Goal: Task Accomplishment & Management: Manage account settings

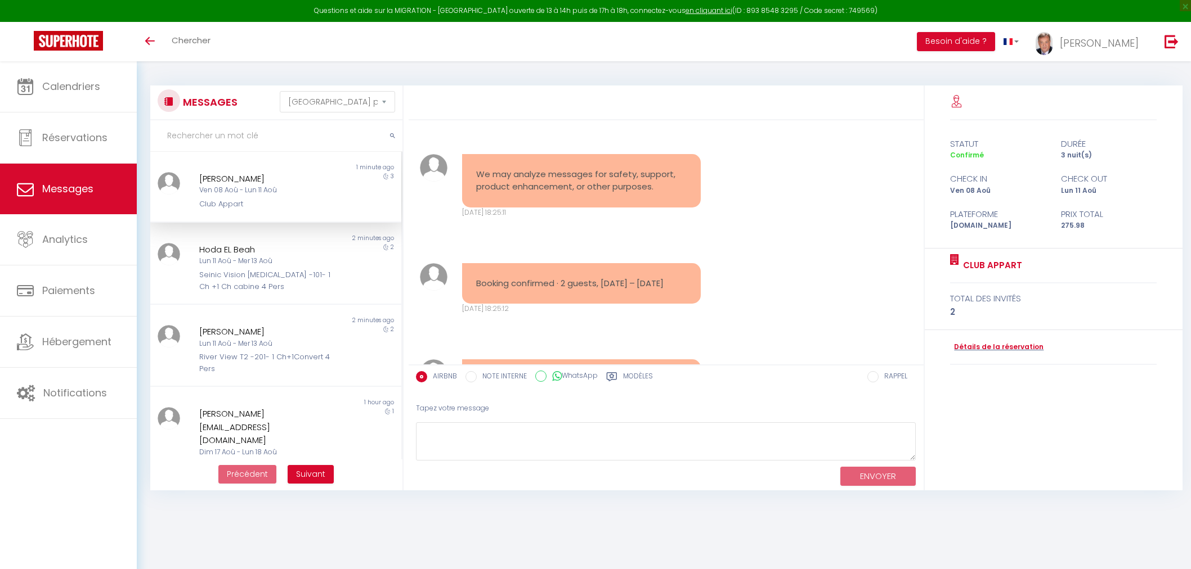
select select "message"
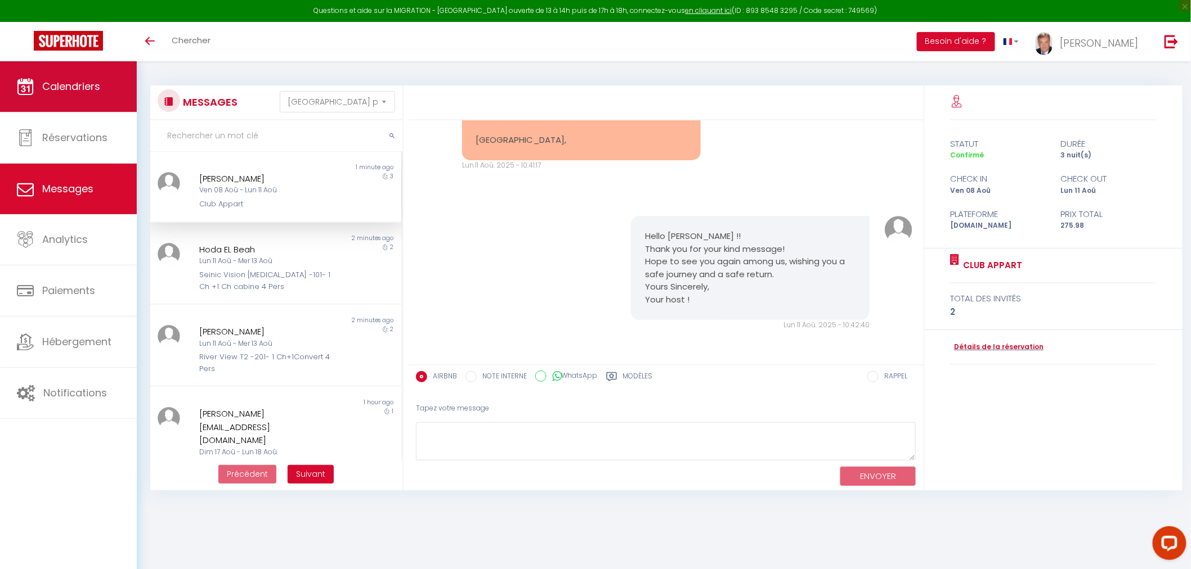
click at [86, 88] on span "Calendriers" at bounding box center [71, 86] width 58 height 14
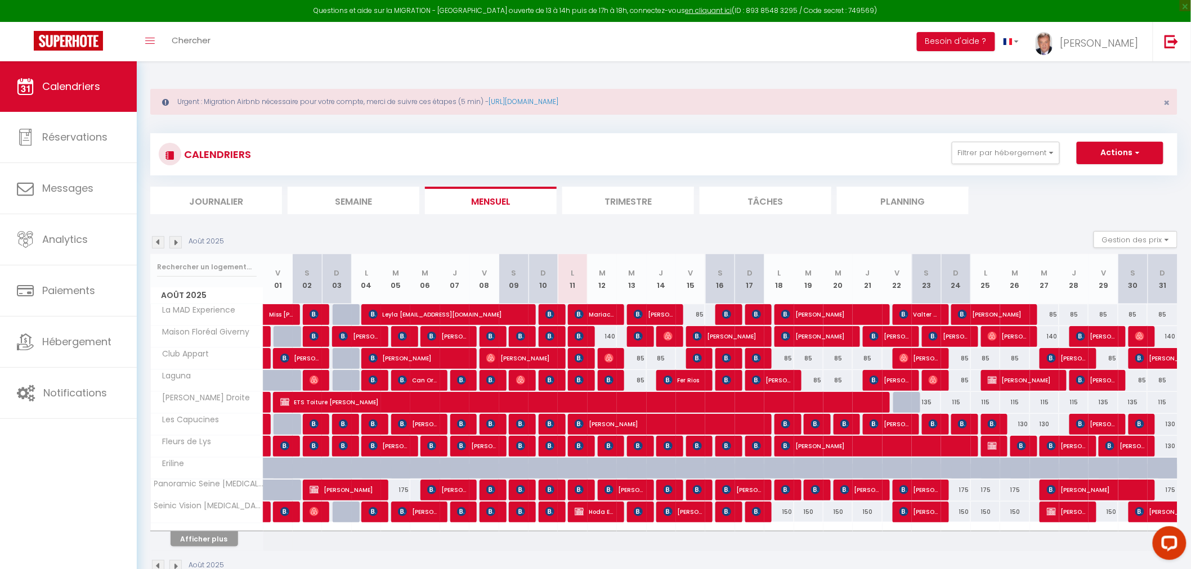
click at [204, 200] on li "Journalier" at bounding box center [216, 201] width 132 height 28
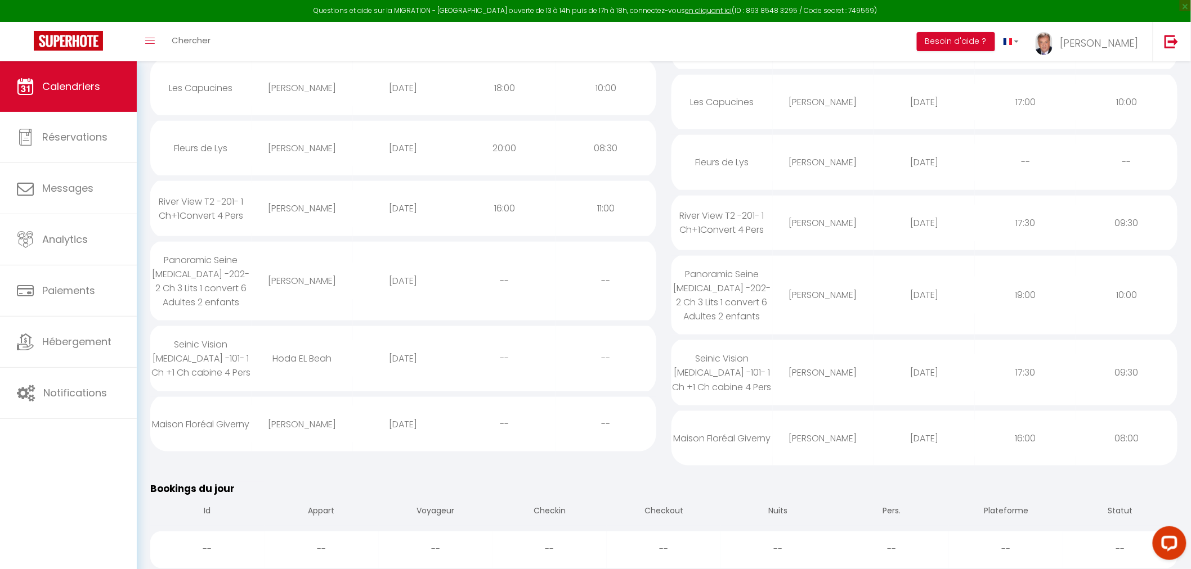
scroll to position [437, 0]
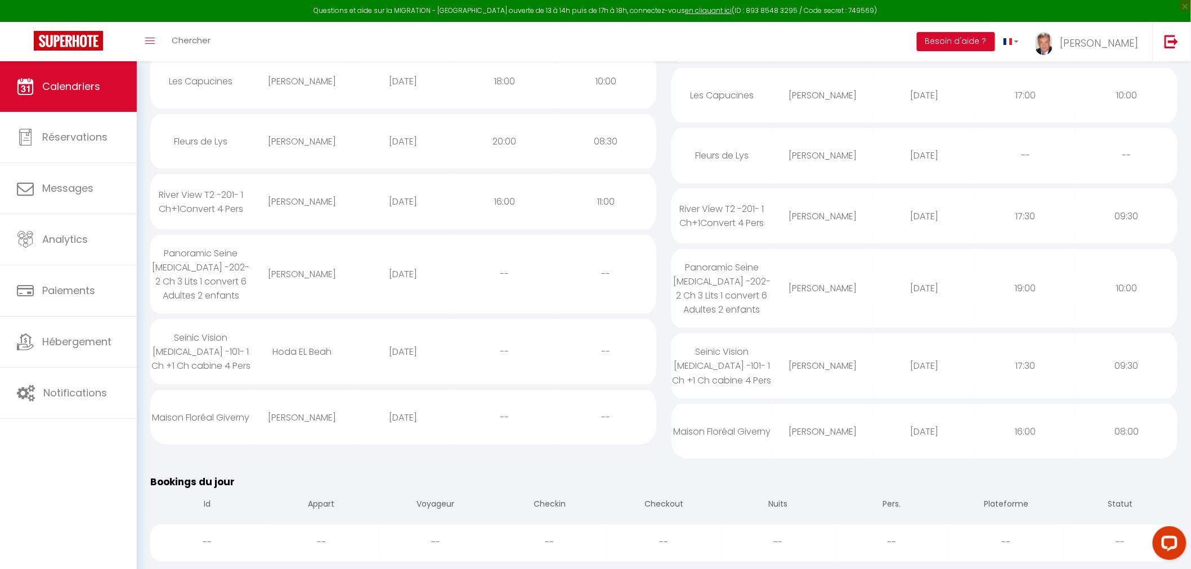
click at [327, 400] on div "[PERSON_NAME]" at bounding box center [302, 418] width 101 height 37
select select "0"
select select "1"
select select
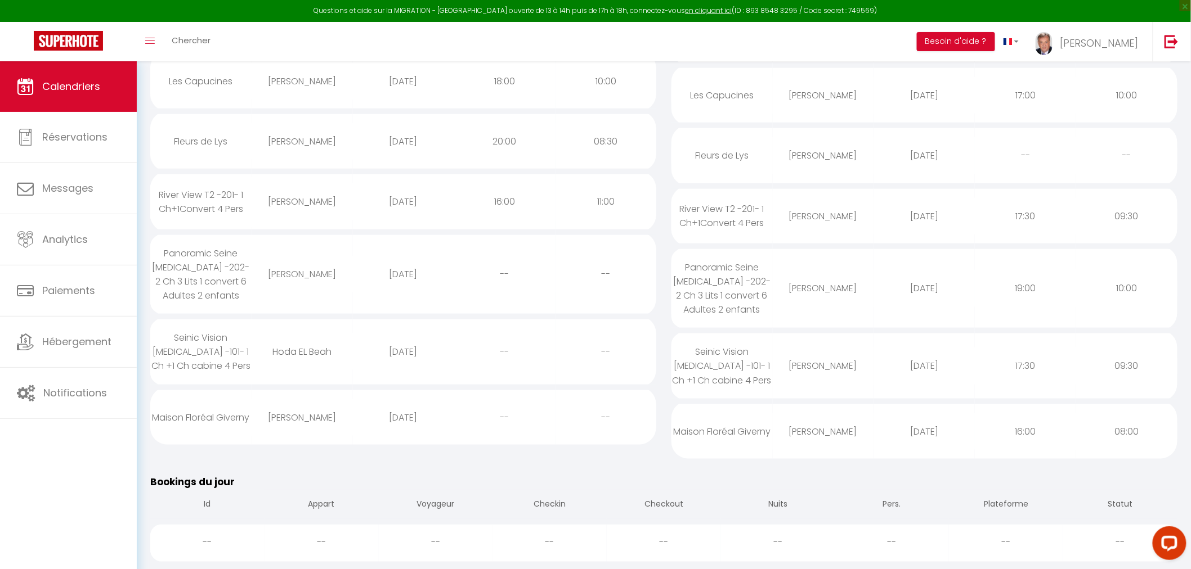
select select
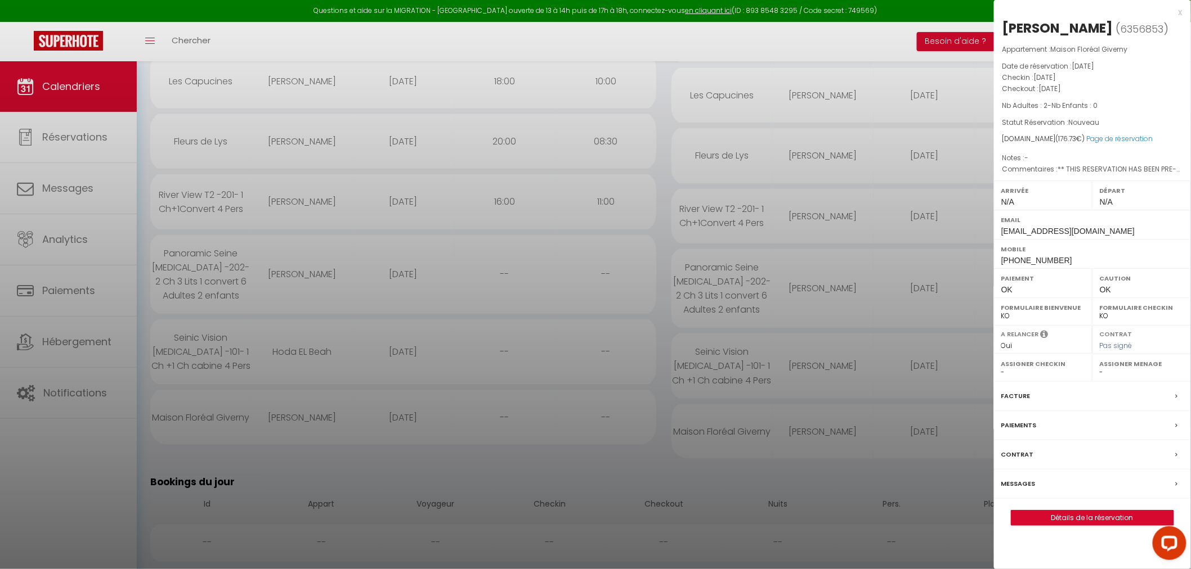
click at [244, 331] on div at bounding box center [595, 284] width 1191 height 569
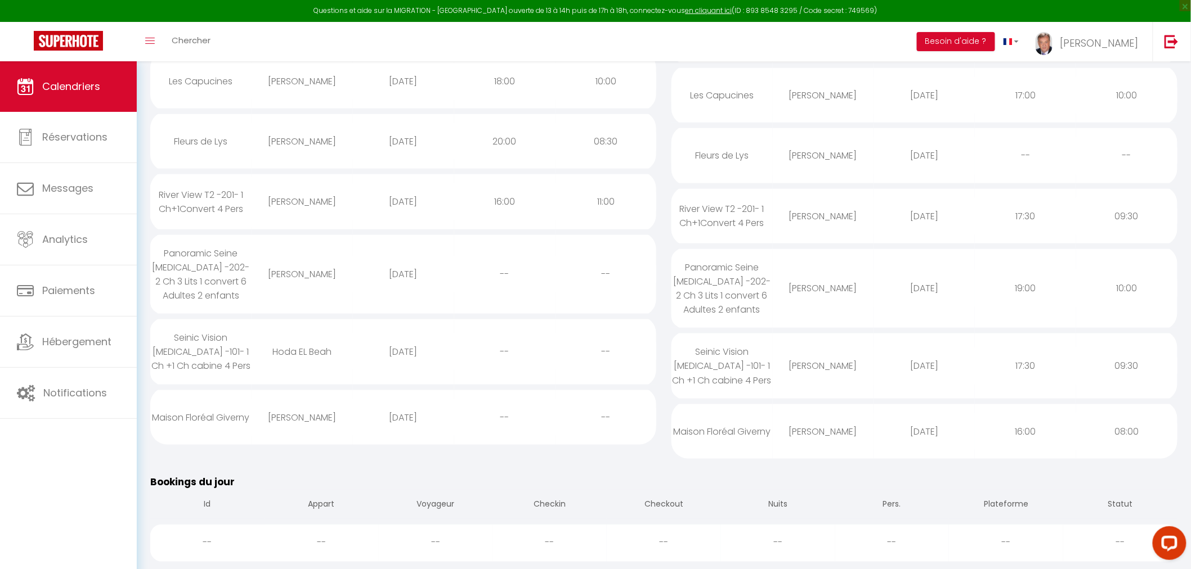
click at [244, 331] on div "Seinic Vision [MEDICAL_DATA] -101- 1 Ch +1 Ch cabine 4 Pers" at bounding box center [200, 352] width 101 height 65
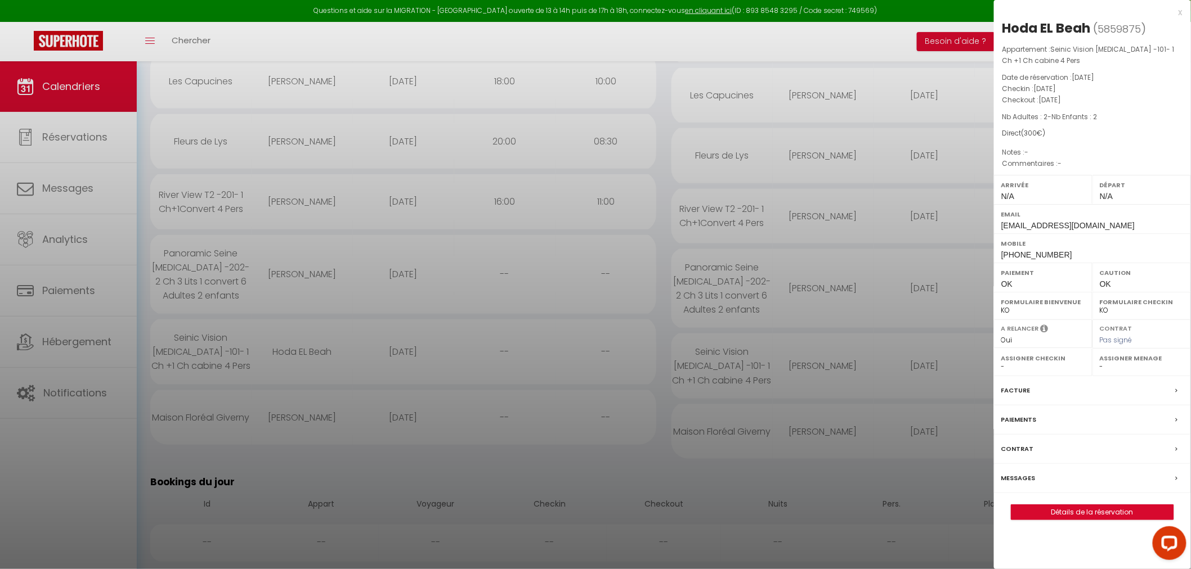
click at [229, 192] on div at bounding box center [595, 284] width 1191 height 569
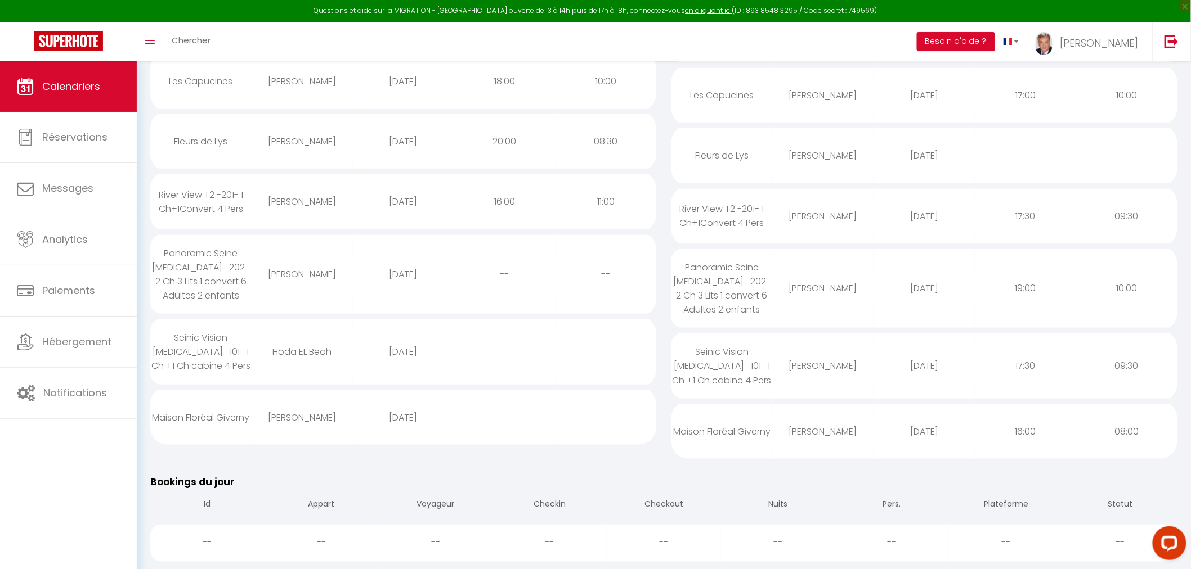
click at [229, 192] on div "River View T2 -201- 1 Ch+1Convert 4 Pers" at bounding box center [200, 202] width 101 height 51
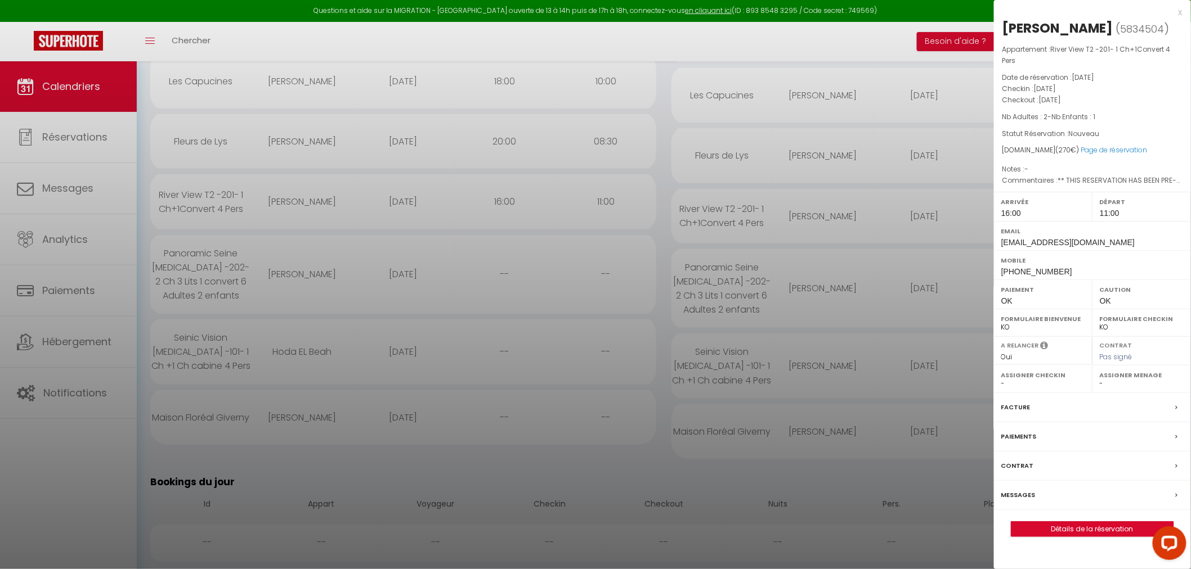
click at [228, 266] on div at bounding box center [595, 284] width 1191 height 569
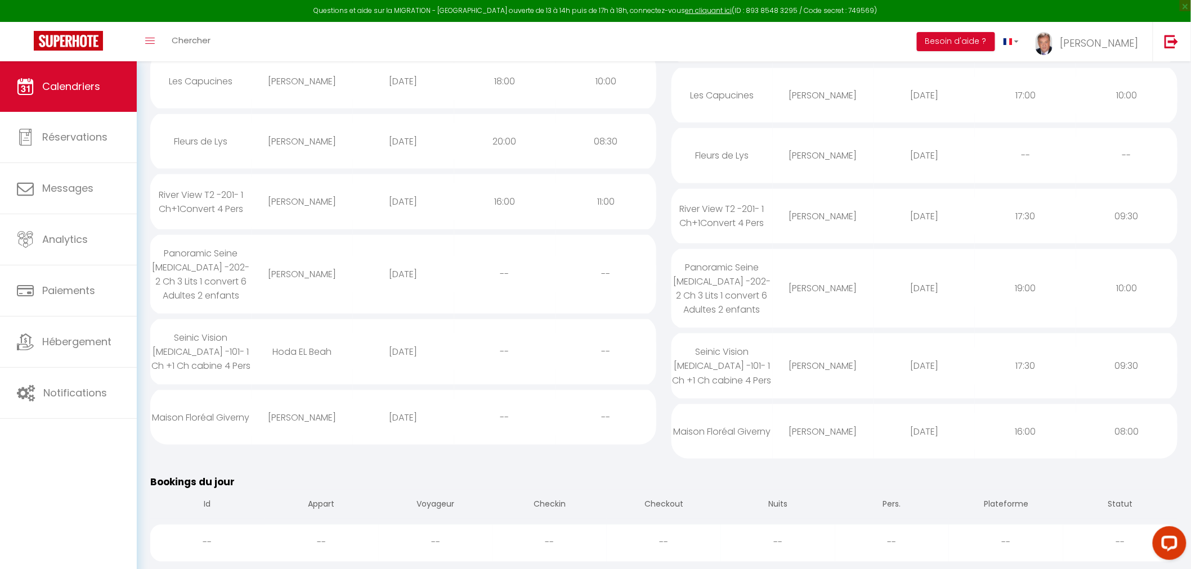
click at [219, 258] on div "Panoramic Seine [MEDICAL_DATA] -202- 2 Ch 3 Lits 1 convert 6 Adultes 2 enfants" at bounding box center [200, 274] width 101 height 79
select select "0"
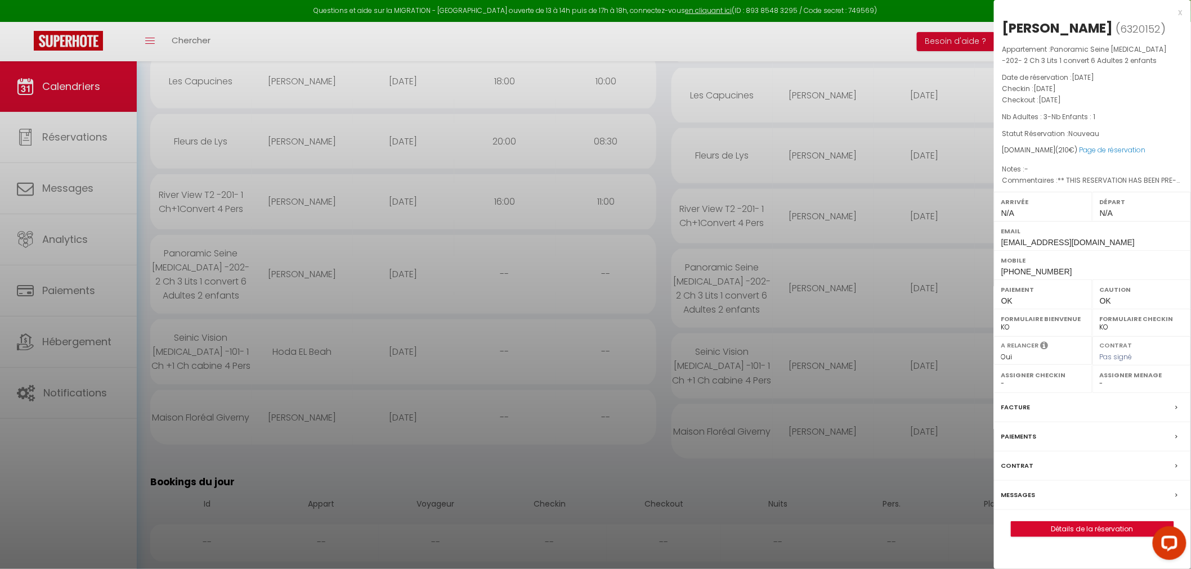
click at [317, 268] on div at bounding box center [595, 284] width 1191 height 569
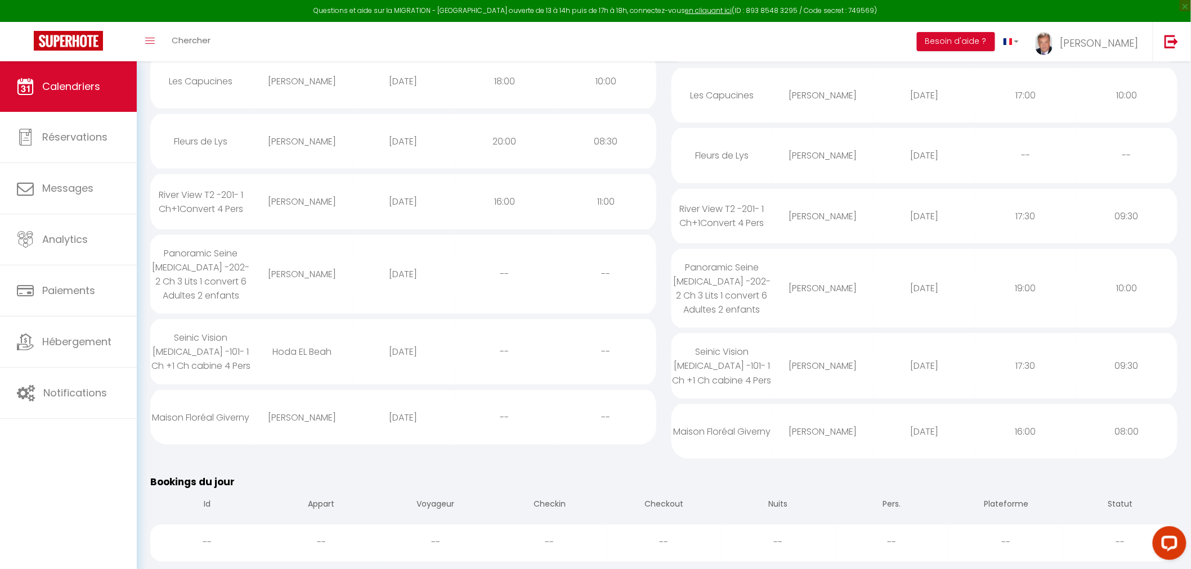
click at [317, 268] on div "[PERSON_NAME]" at bounding box center [302, 274] width 101 height 37
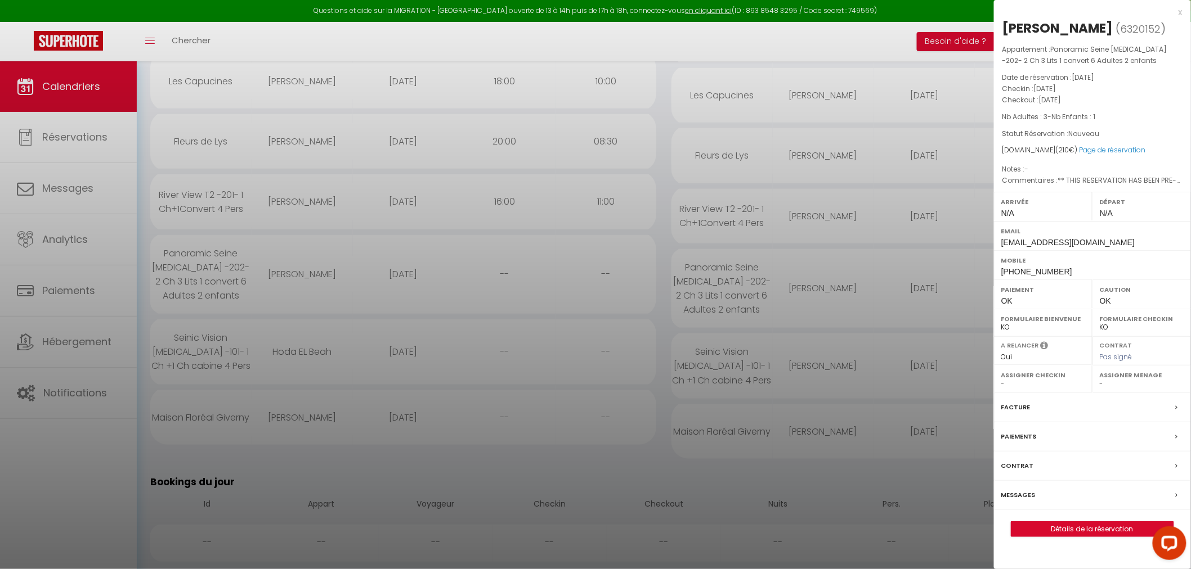
click at [515, 400] on div at bounding box center [595, 284] width 1191 height 569
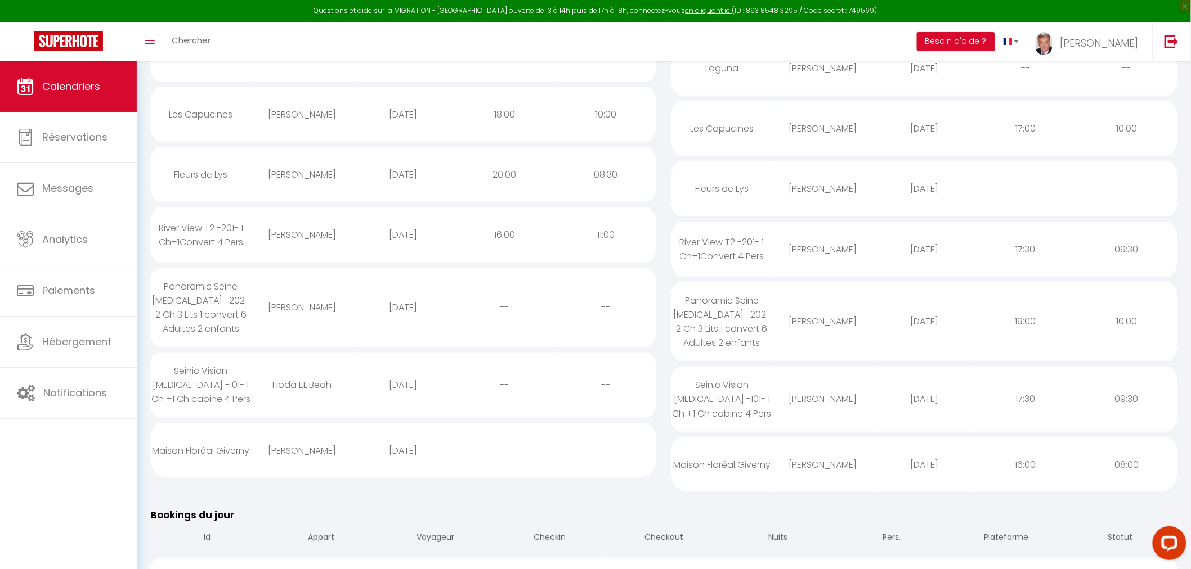
scroll to position [312, 0]
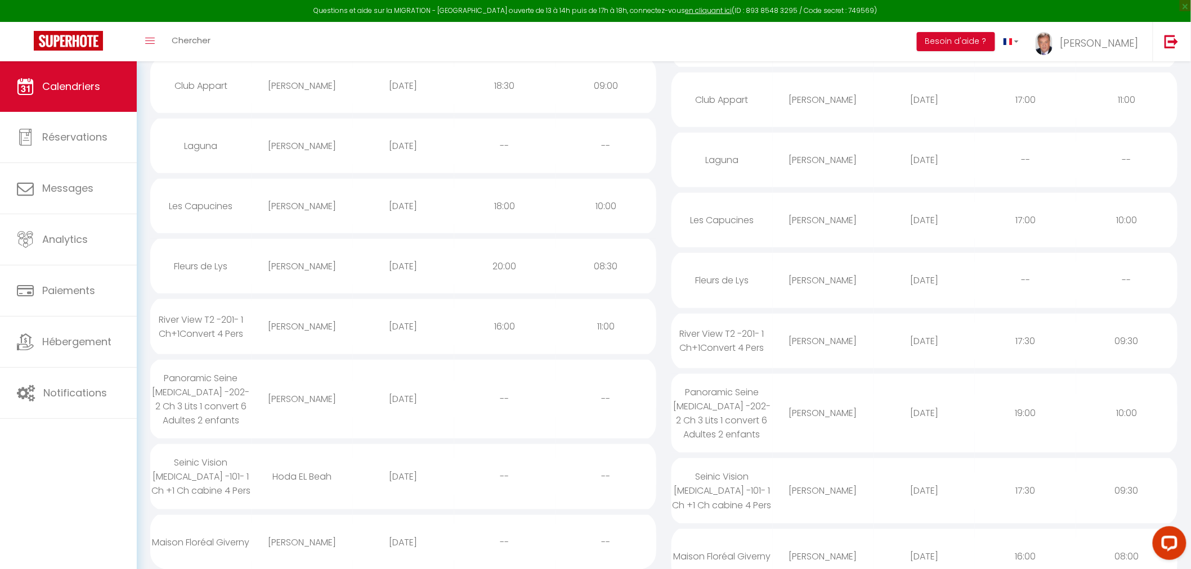
click at [226, 254] on div "Fleurs de Lys" at bounding box center [200, 266] width 101 height 37
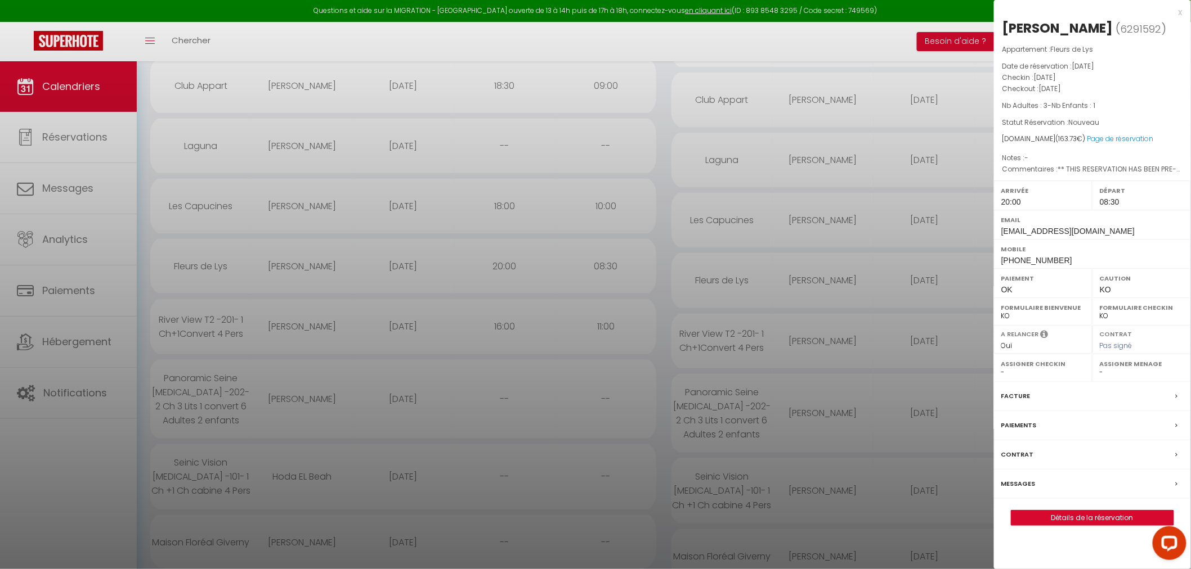
click at [74, 482] on div at bounding box center [595, 284] width 1191 height 569
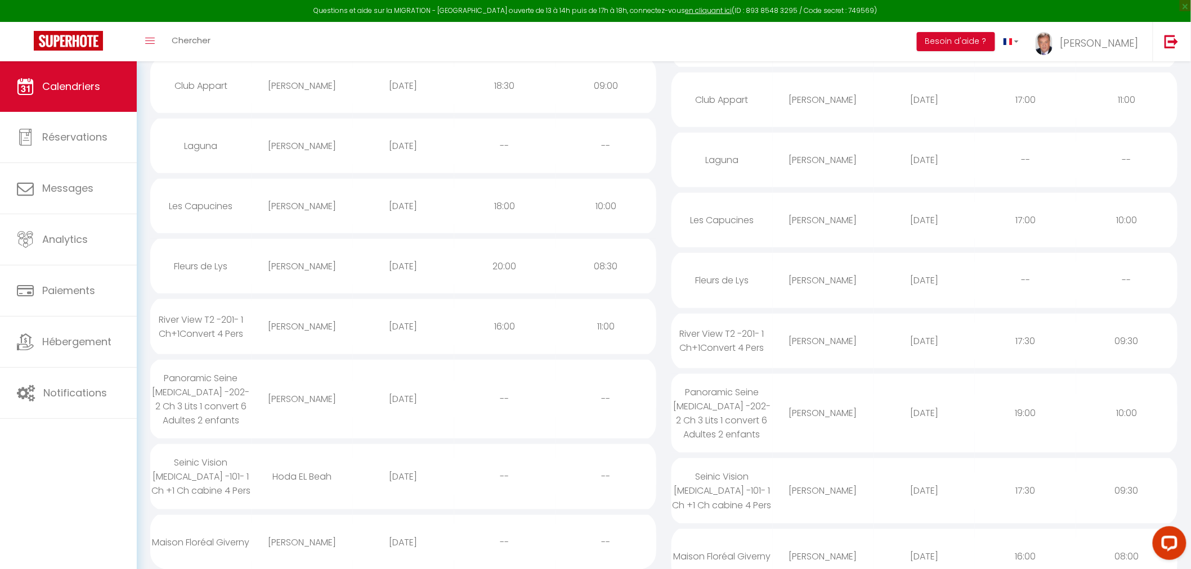
click at [216, 198] on div "Les Capucines" at bounding box center [200, 206] width 101 height 37
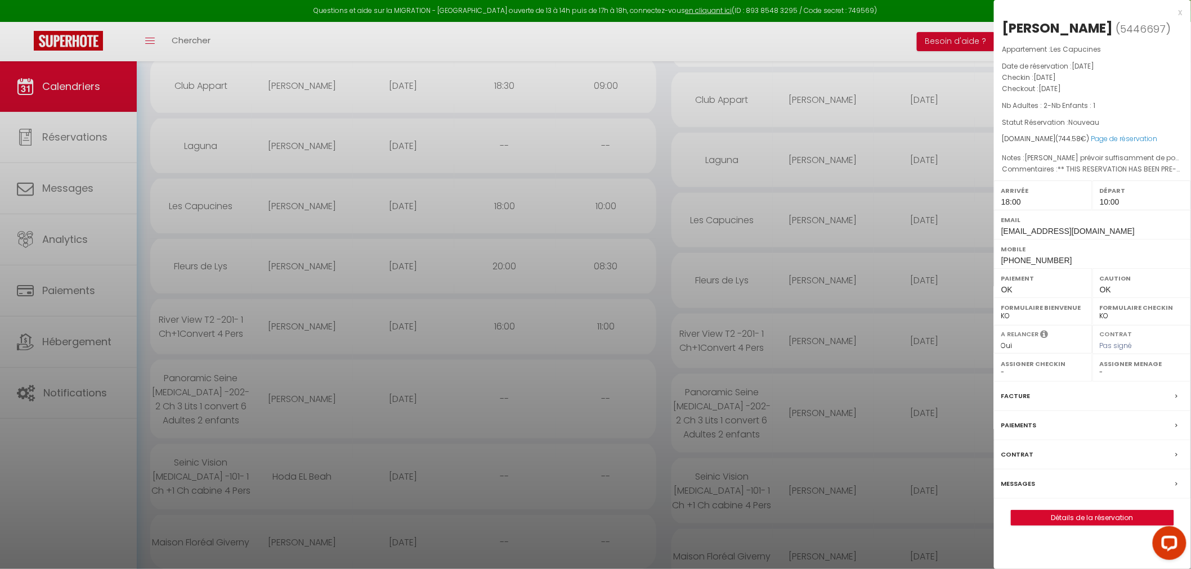
click at [217, 192] on div at bounding box center [595, 284] width 1191 height 569
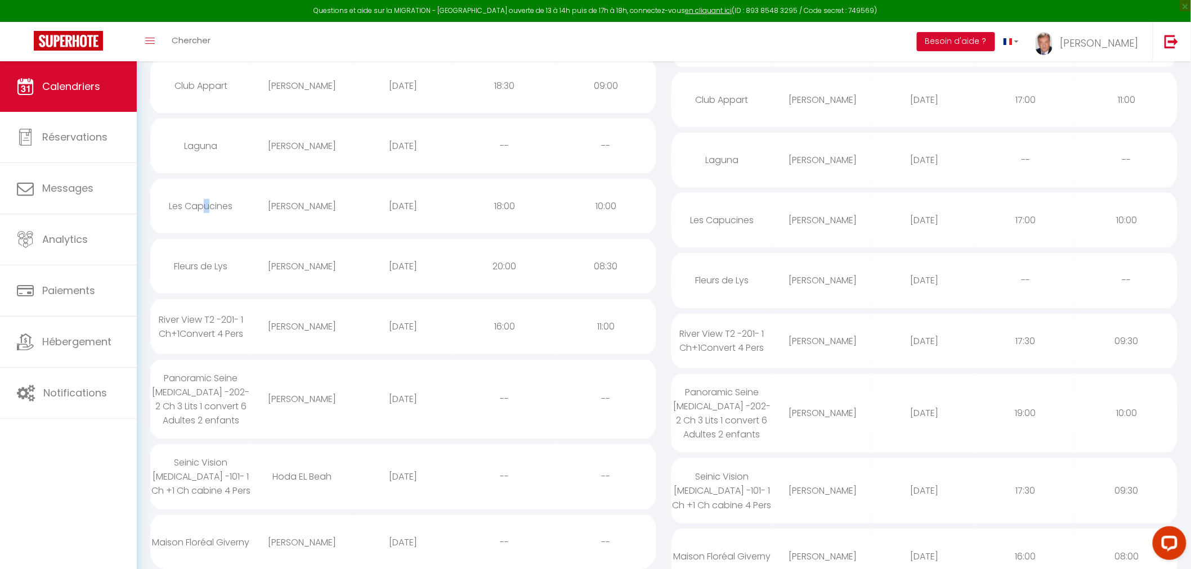
click at [207, 195] on div "Les Capucines" at bounding box center [200, 206] width 101 height 37
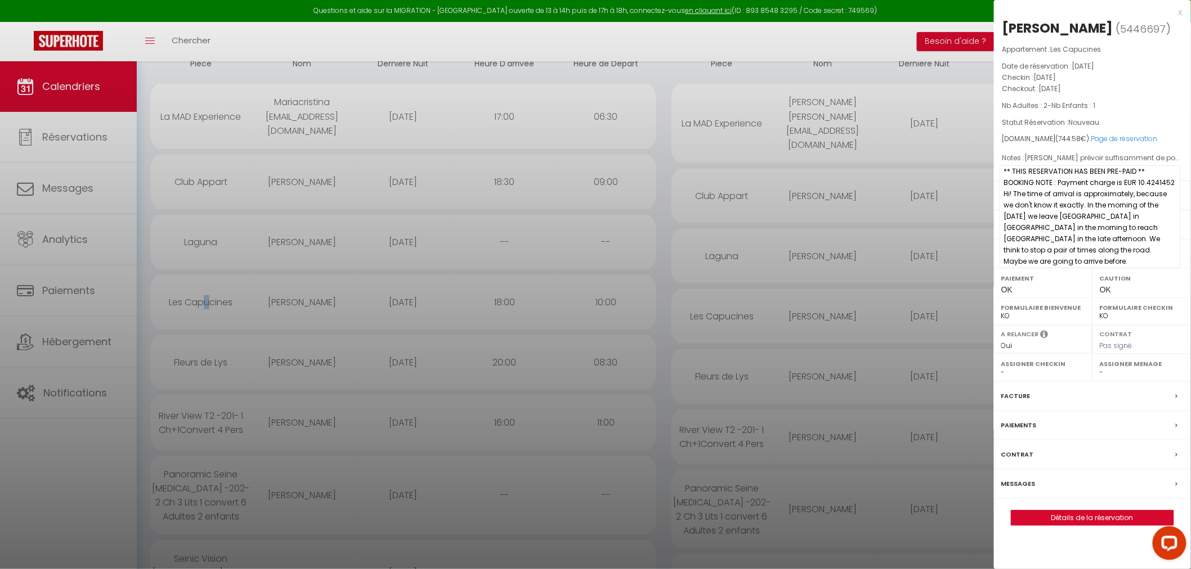
scroll to position [187, 0]
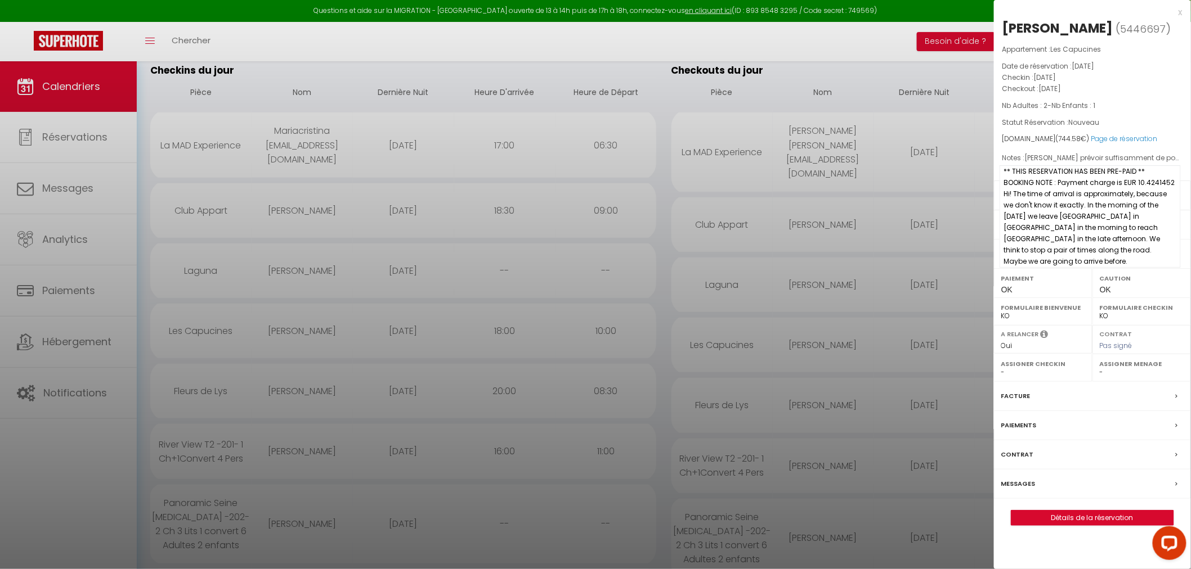
click at [1132, 207] on span "** THIS RESERVATION HAS BEEN PRE-PAID ** BOOKING NOTE : Payment charge is EUR 1…" at bounding box center [1089, 216] width 181 height 102
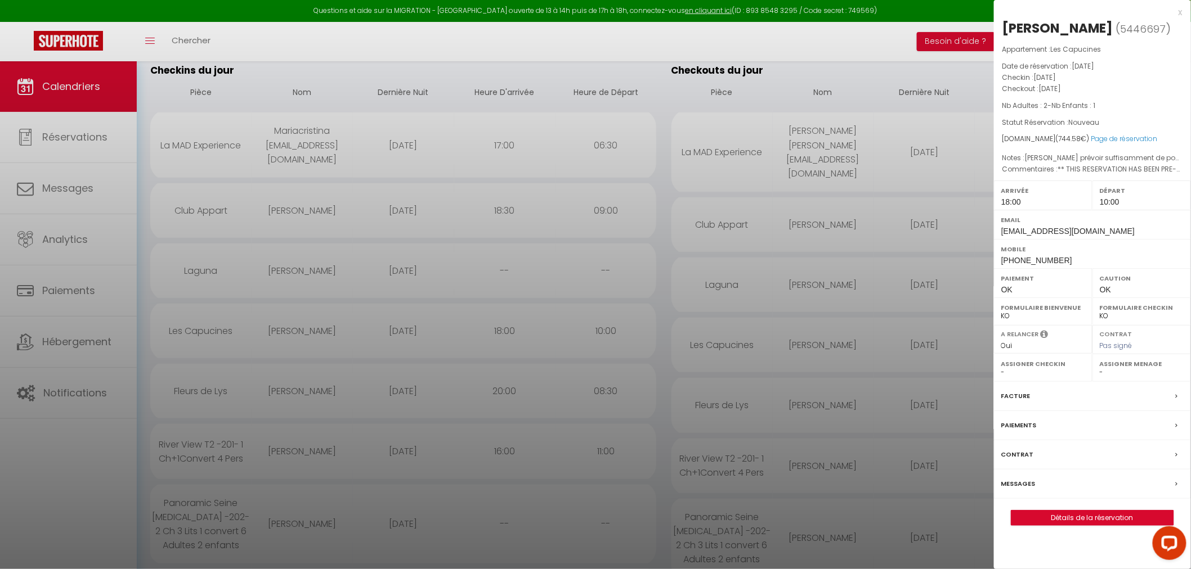
click at [290, 318] on div at bounding box center [595, 284] width 1191 height 569
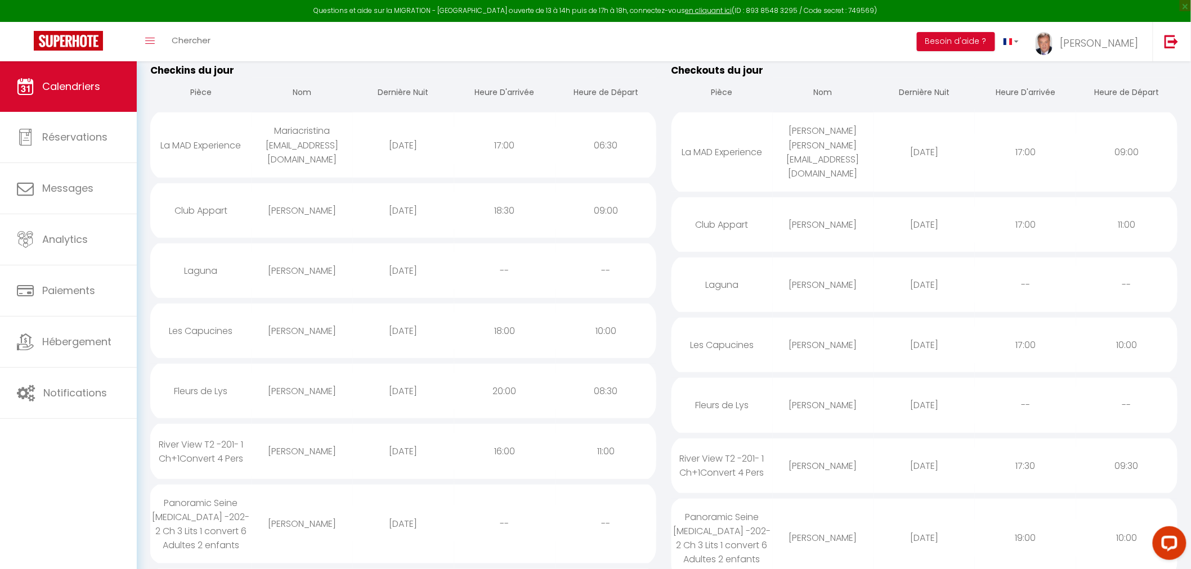
click at [290, 318] on div "[PERSON_NAME]" at bounding box center [302, 331] width 101 height 37
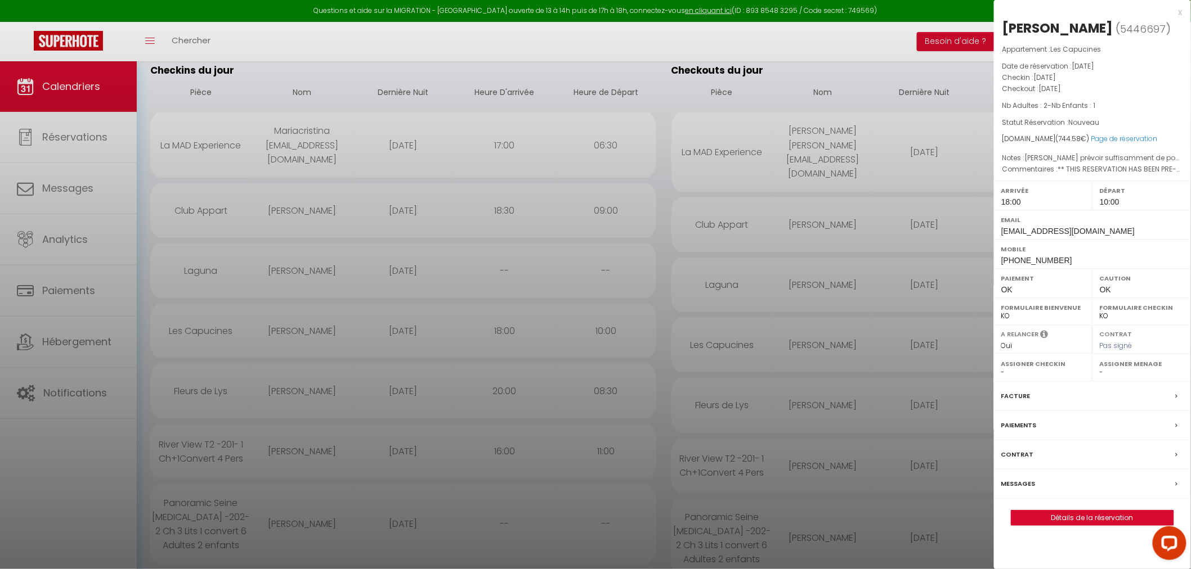
click at [1016, 482] on label "Messages" at bounding box center [1018, 484] width 34 height 12
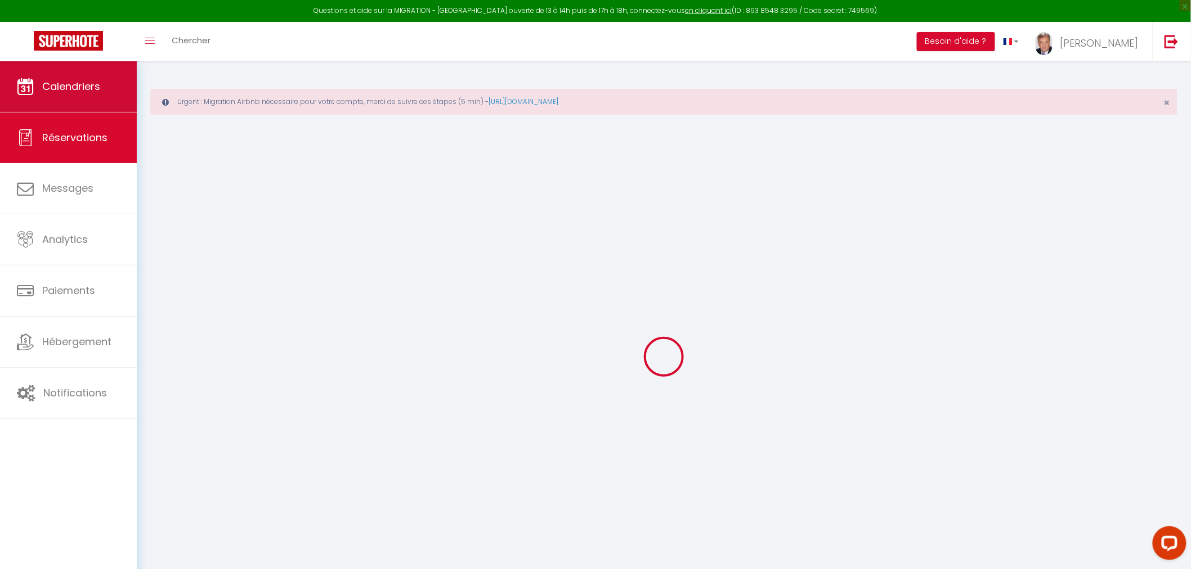
select select
checkbox input "false"
select select
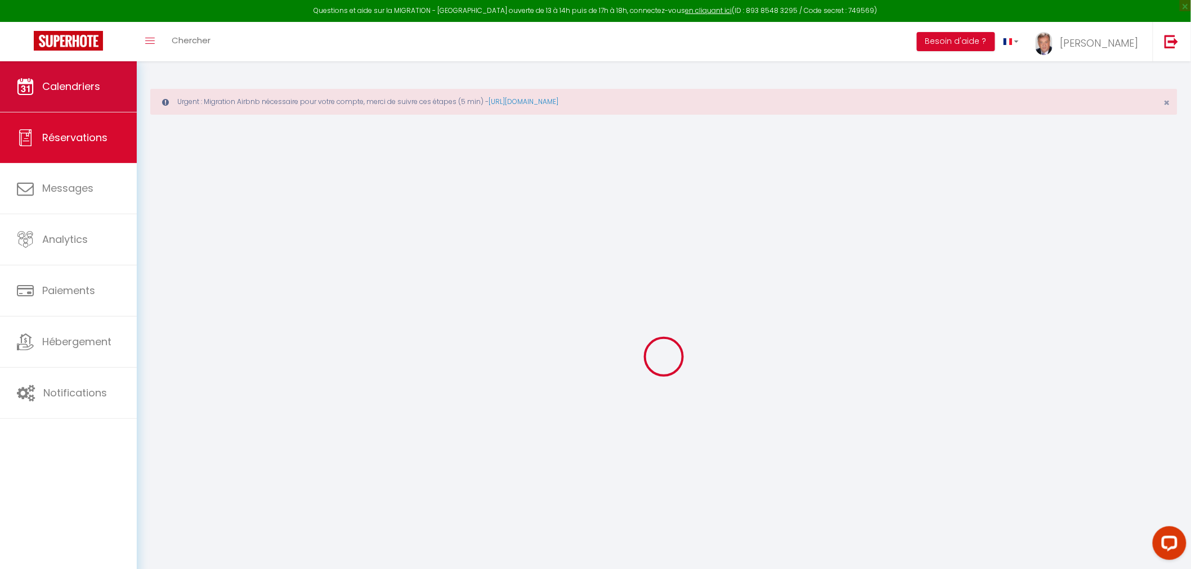
checkbox input "false"
select select
checkbox input "false"
type textarea "** THIS RESERVATION HAS BEEN PRE-PAID ** BOOKING NOTE : Payment charge is EUR 1…"
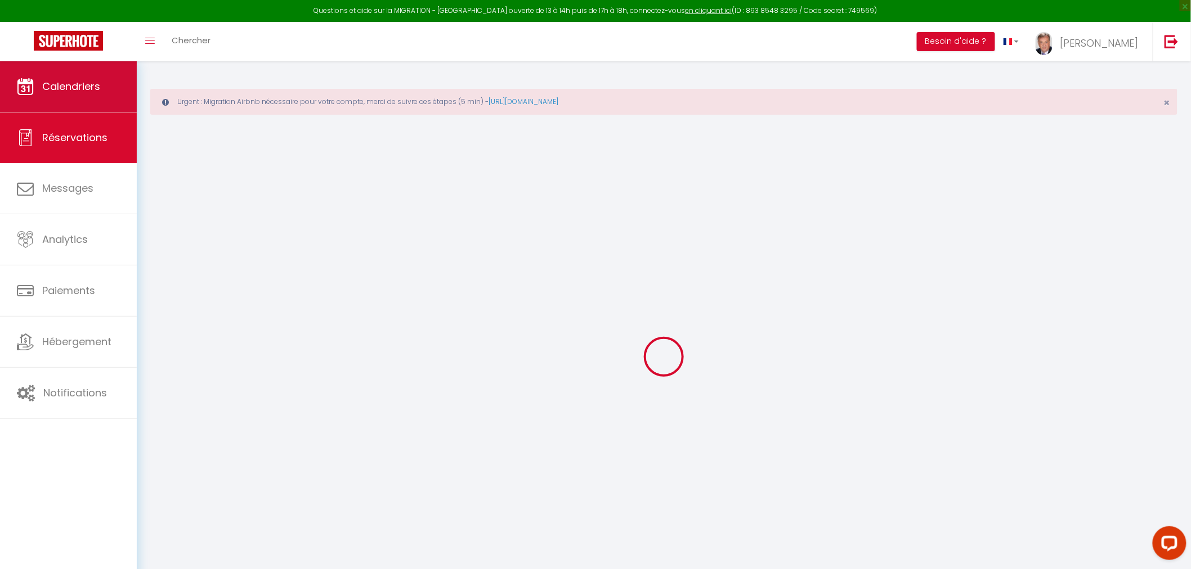
type textarea "[PERSON_NAME] prévoir suffisamment de pods pour le linge et la machine a lave l…"
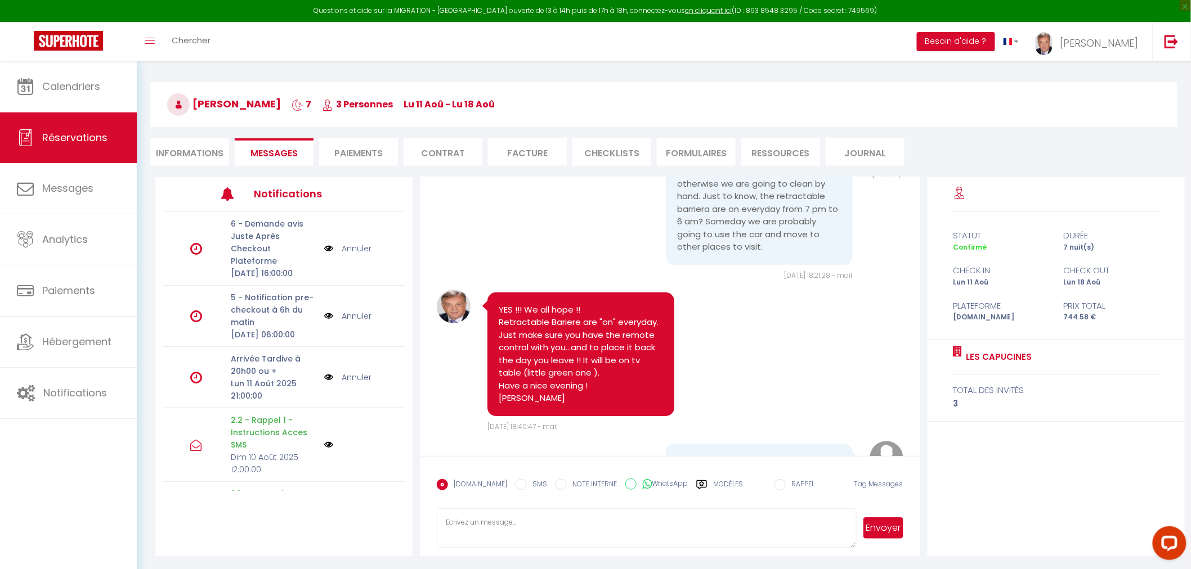
scroll to position [5271, 0]
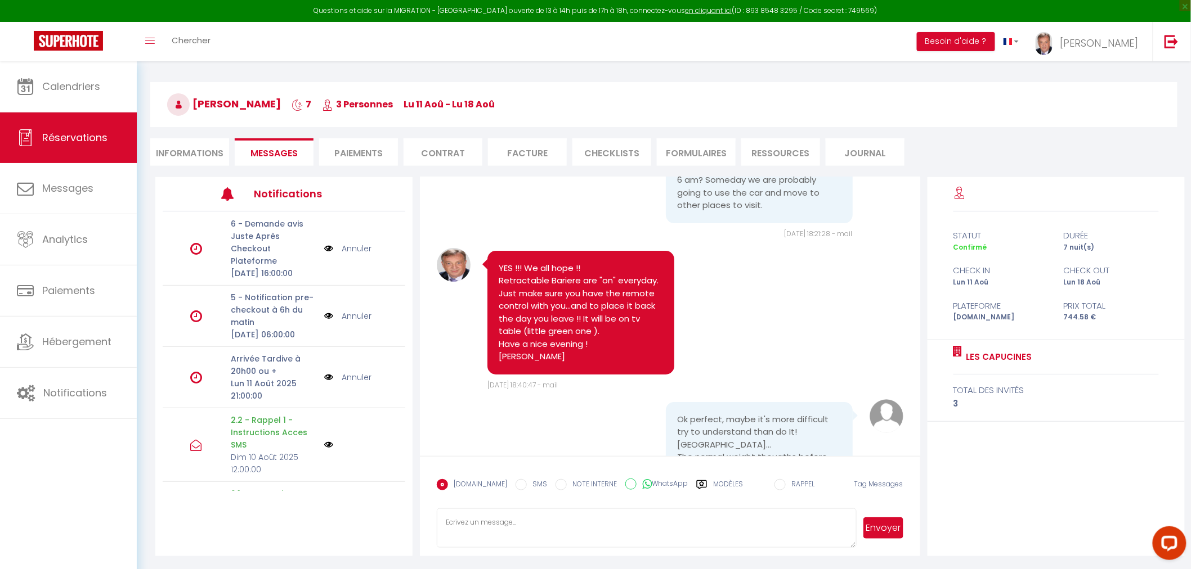
click at [185, 156] on li "Informations" at bounding box center [189, 152] width 79 height 28
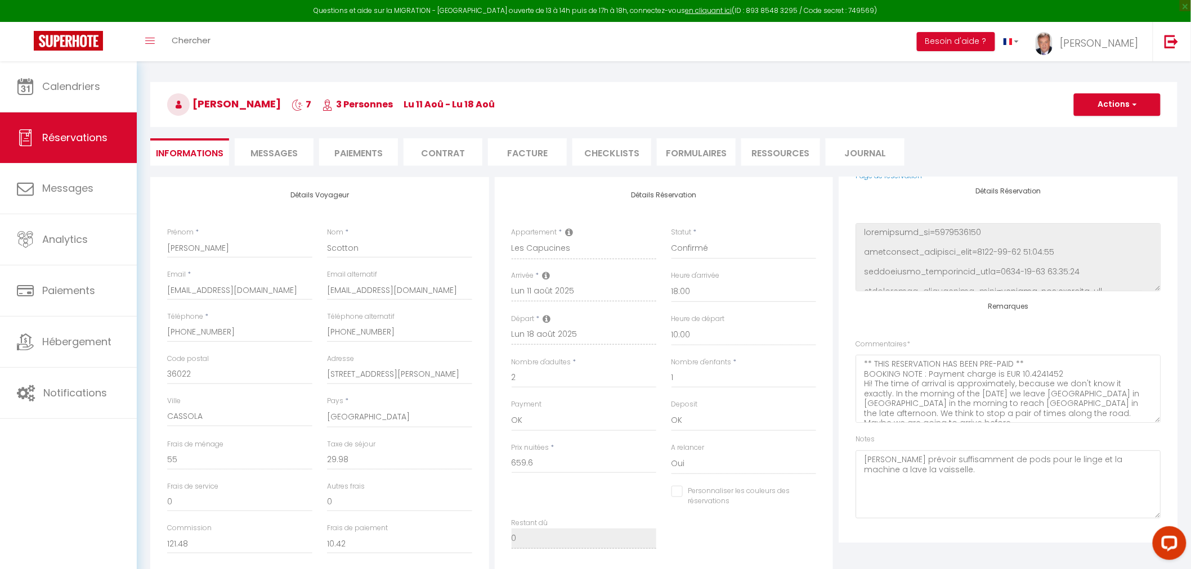
scroll to position [133, 0]
drag, startPoint x: 921, startPoint y: 474, endPoint x: 850, endPoint y: 454, distance: 74.3
click at [850, 454] on div "Plateformes Source Direct [DOMAIN_NAME] [DOMAIN_NAME] Chalet montagne Expedia G…" at bounding box center [1007, 360] width 339 height 366
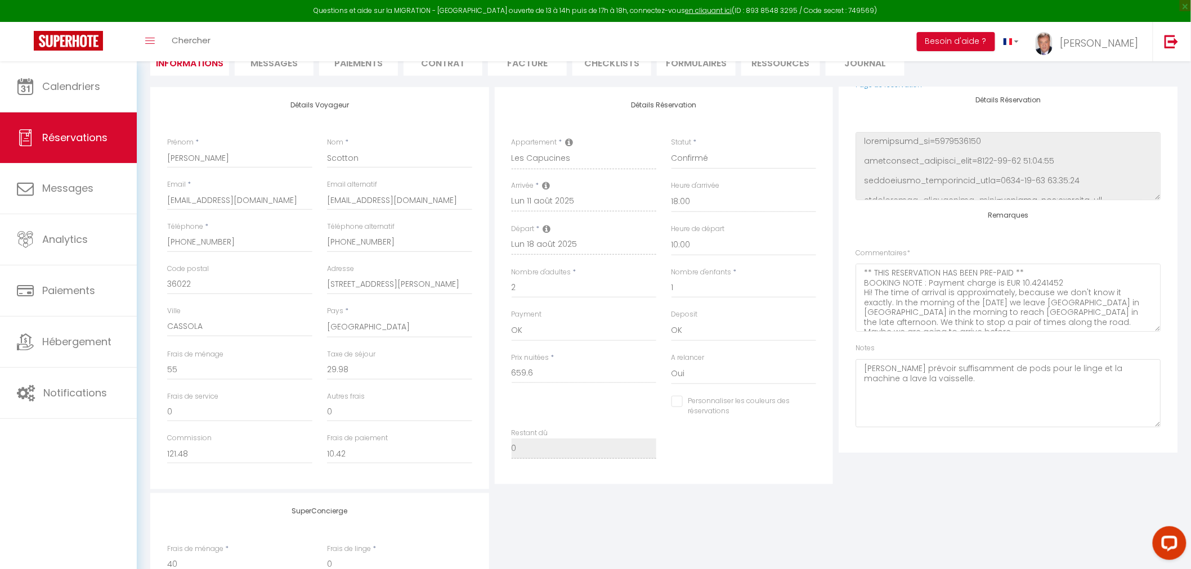
scroll to position [125, 0]
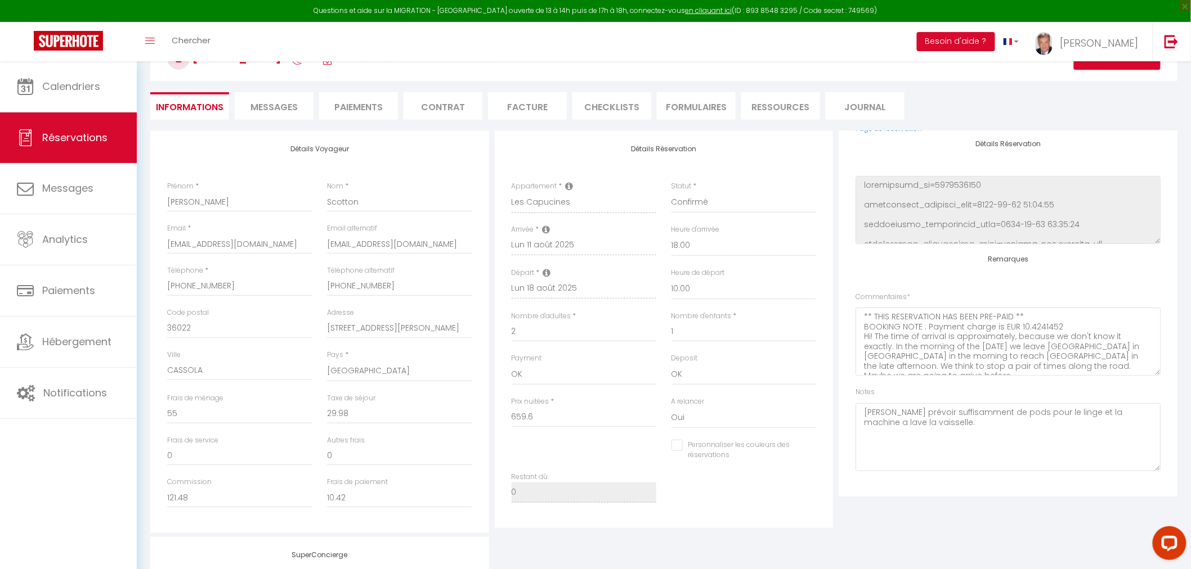
checkbox input "false"
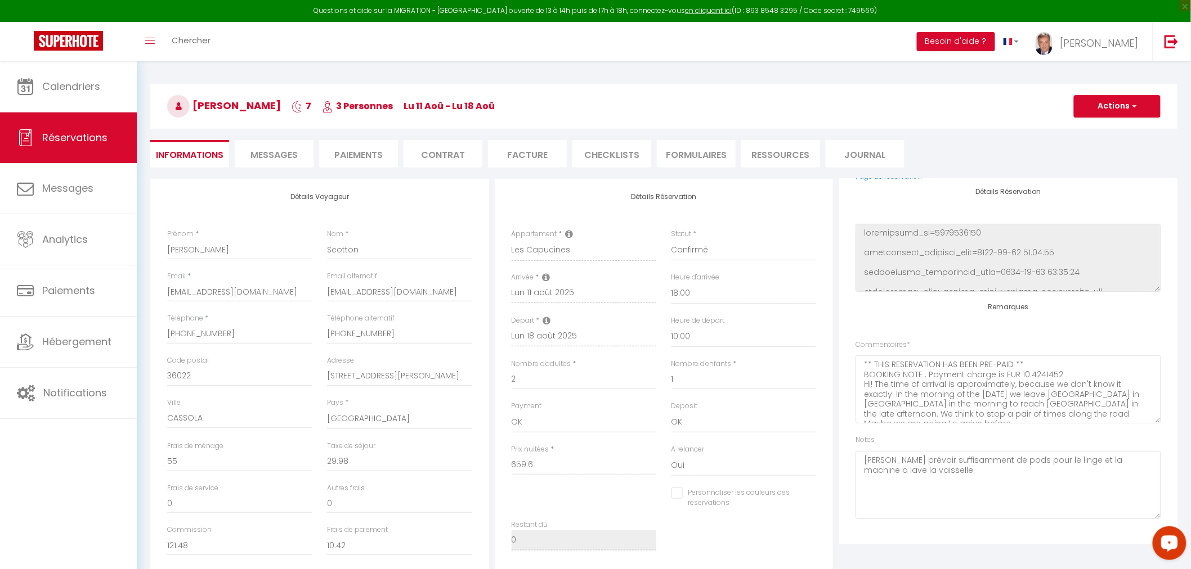
scroll to position [0, 0]
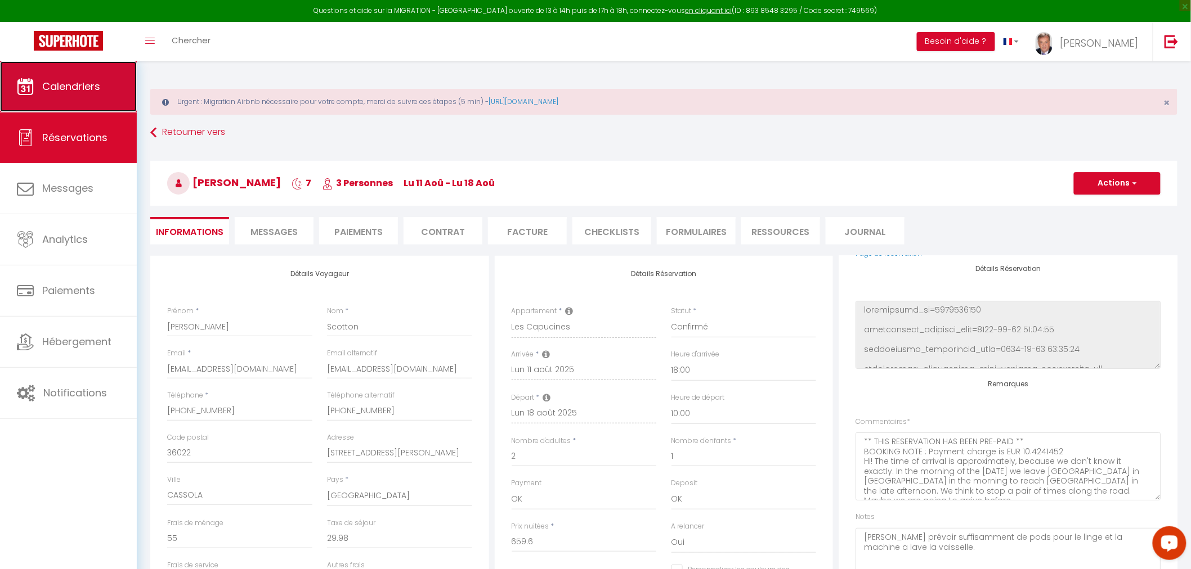
click at [70, 93] on link "Calendriers" at bounding box center [68, 86] width 137 height 51
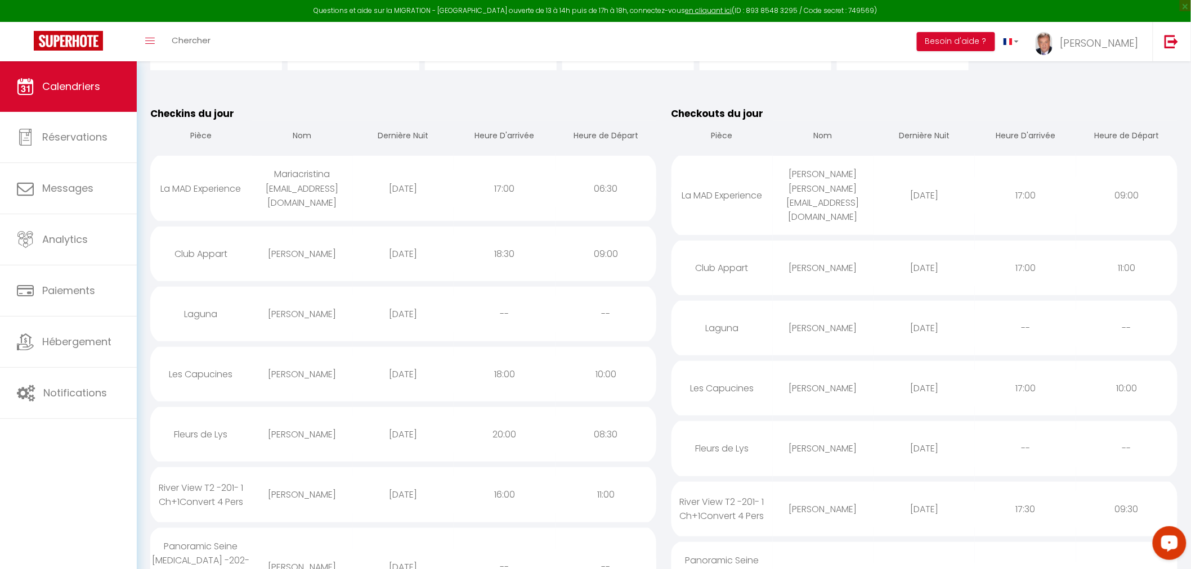
scroll to position [125, 0]
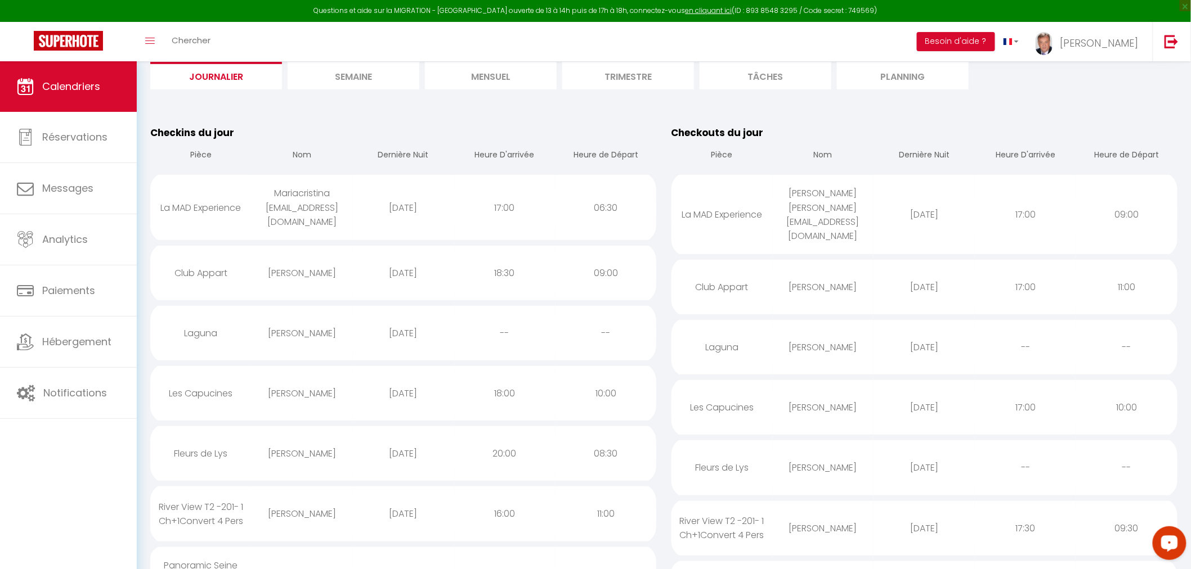
click at [302, 324] on div "[PERSON_NAME]" at bounding box center [302, 333] width 101 height 37
select select "0"
select select "1"
select select
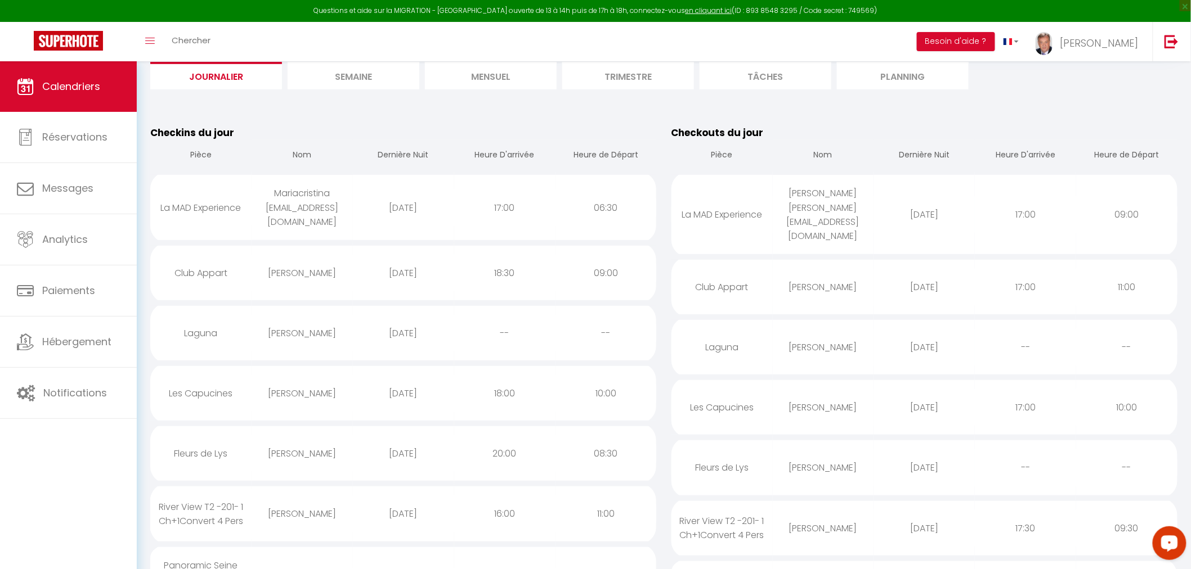
select select
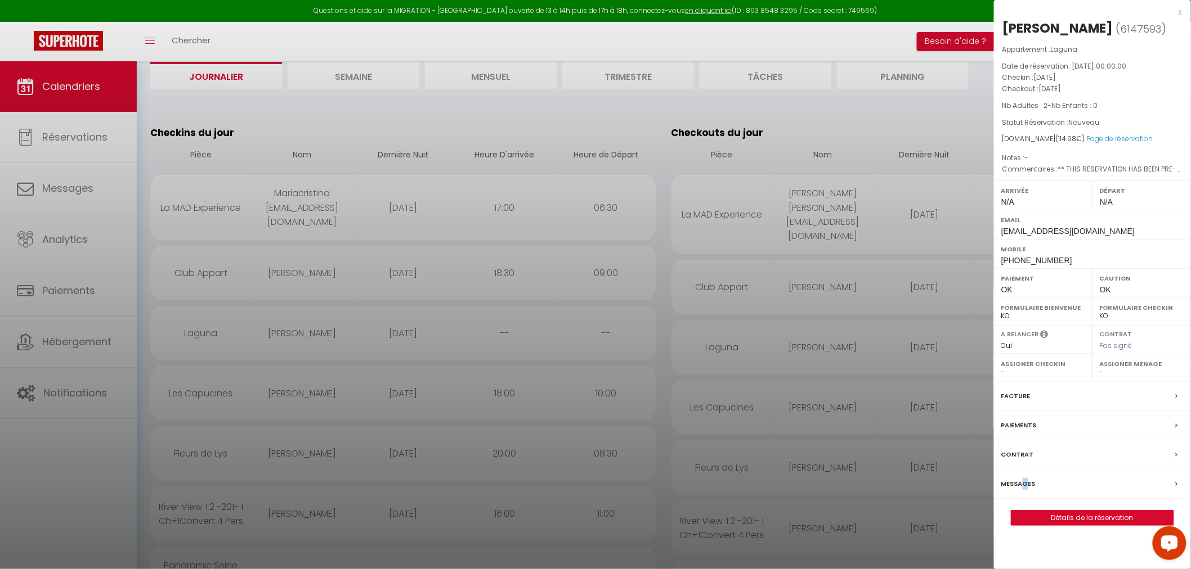
click at [1025, 486] on label "Messages" at bounding box center [1018, 484] width 34 height 12
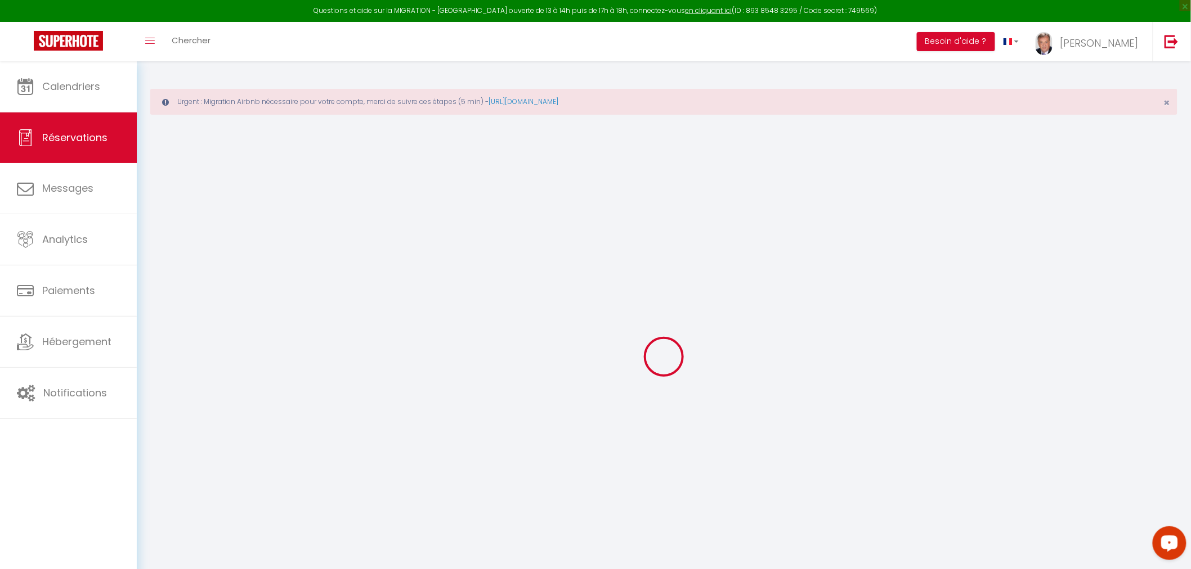
select select
checkbox input "false"
select select
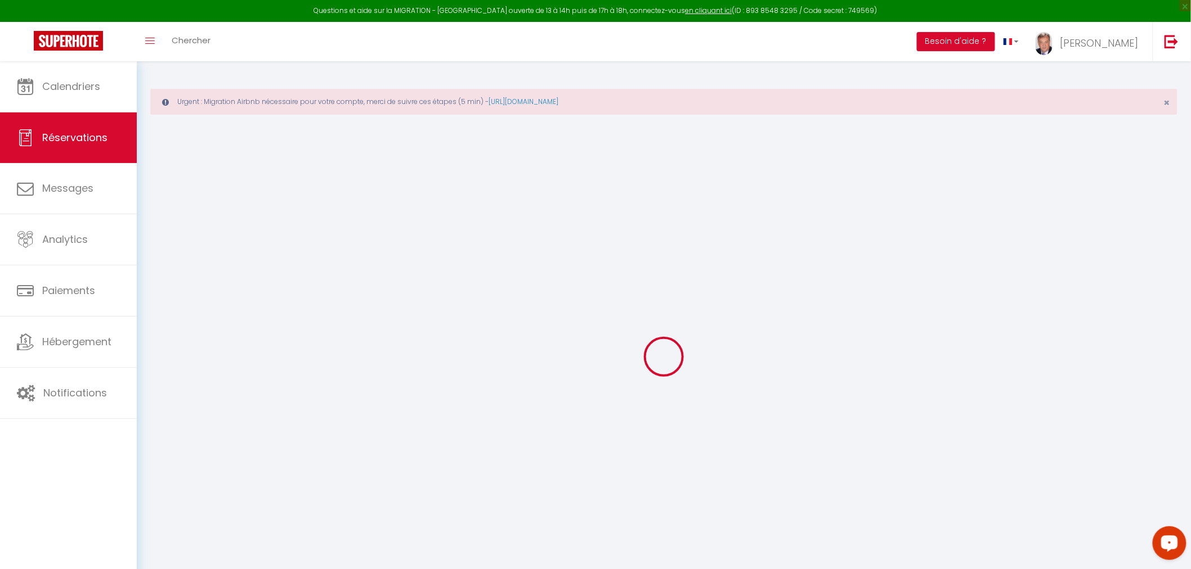
checkbox input "false"
select select
checkbox input "false"
type textarea "** THIS RESERVATION HAS BEEN PRE-PAID ** Reservation has a cancellation grace p…"
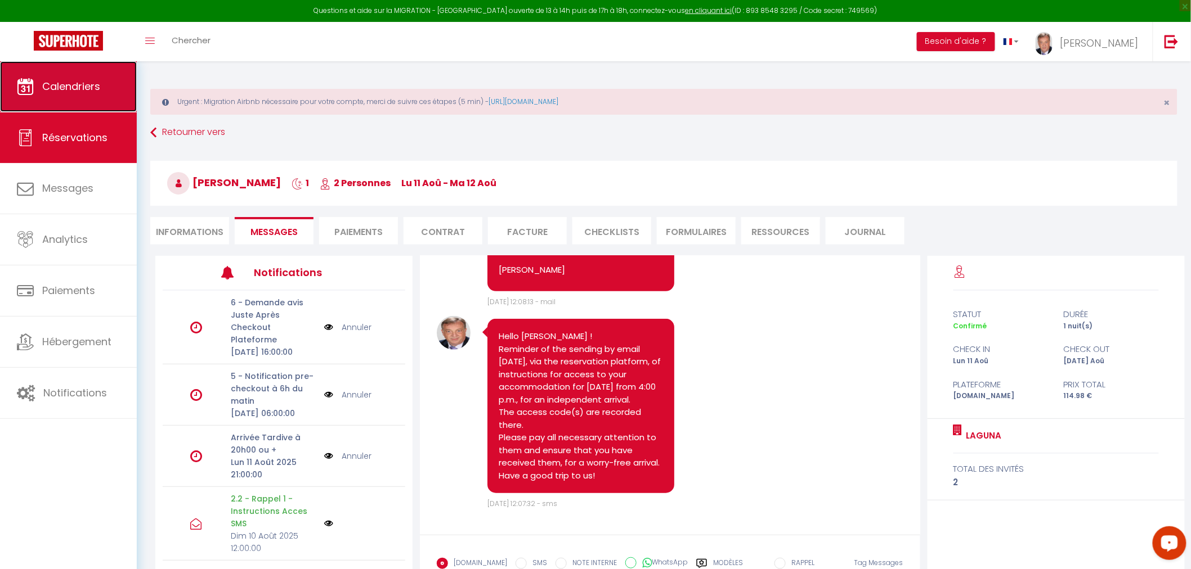
click at [37, 91] on link "Calendriers" at bounding box center [68, 86] width 137 height 51
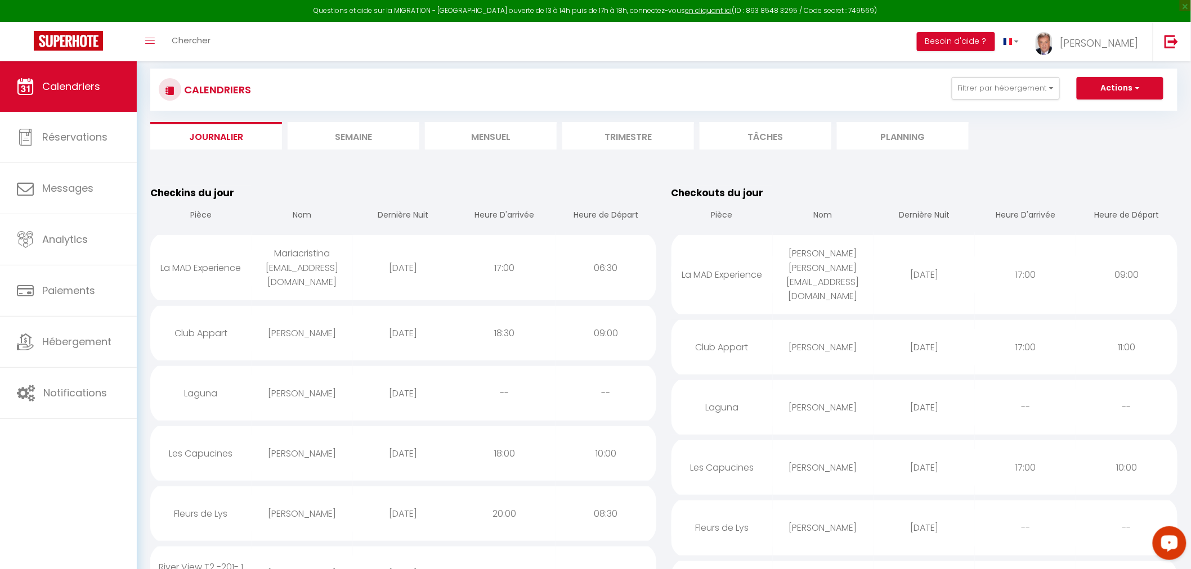
scroll to position [62, 0]
click at [295, 322] on div "[PERSON_NAME]" at bounding box center [302, 335] width 101 height 37
select select "1"
select select "0"
select select "1"
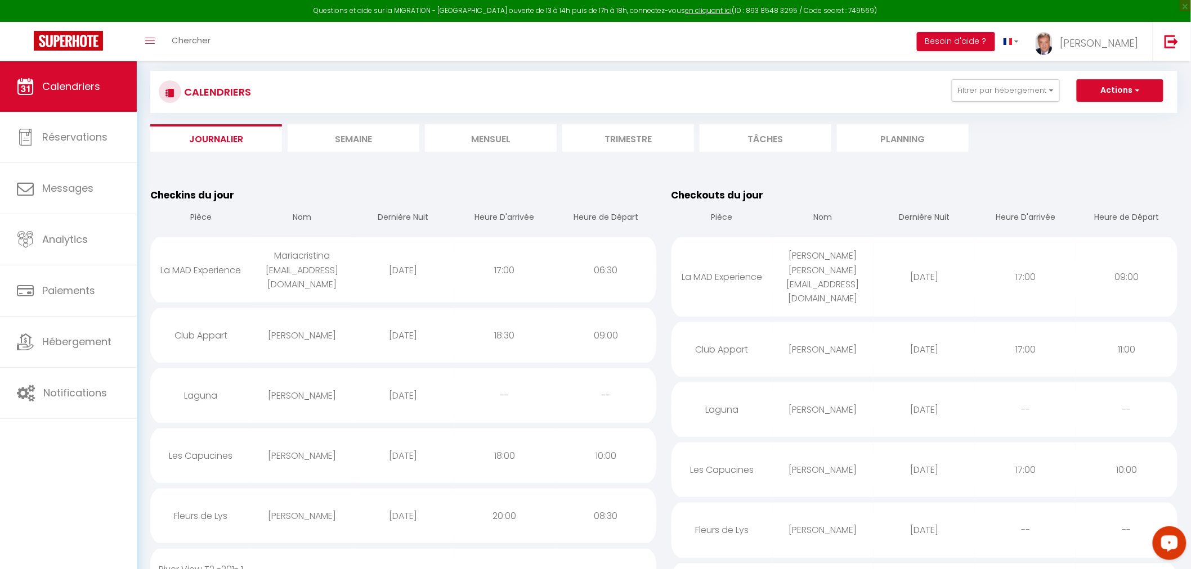
select select
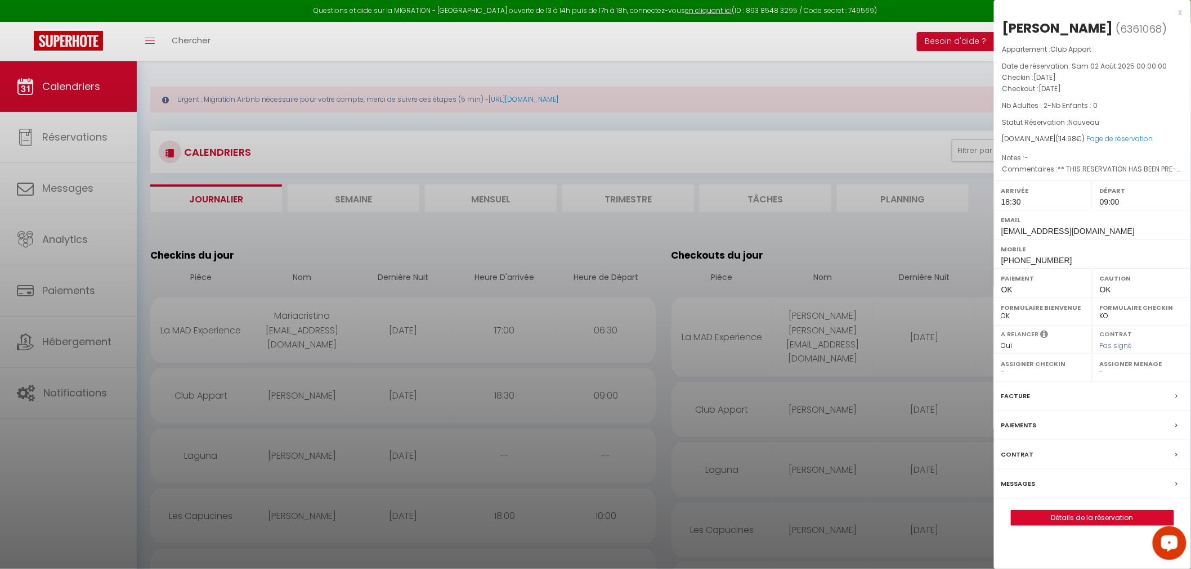
scroll to position [0, 0]
click at [653, 379] on div at bounding box center [595, 284] width 1191 height 569
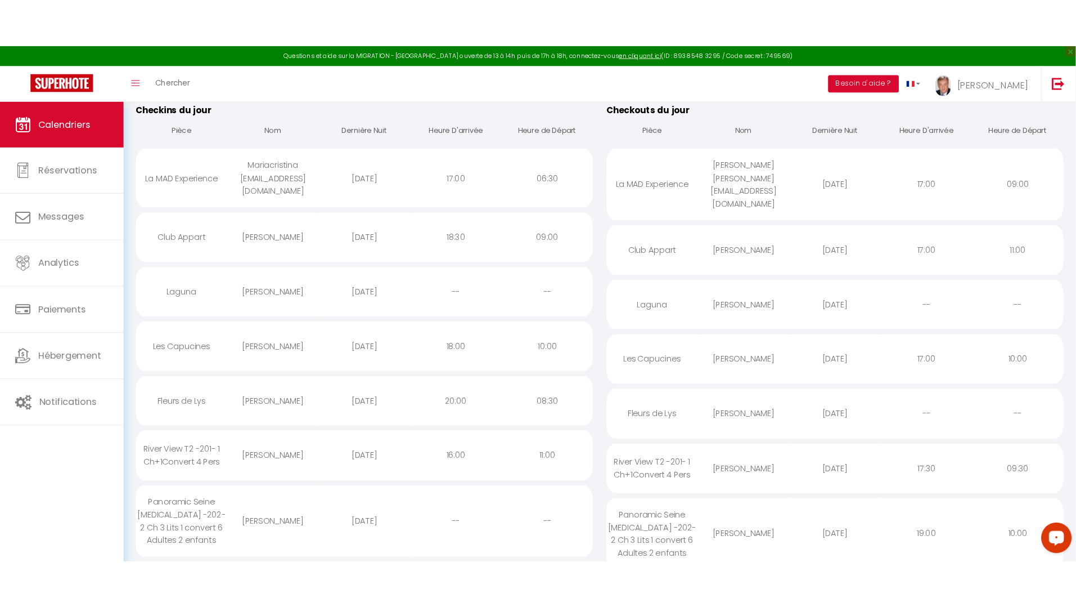
scroll to position [187, 0]
